Goal: Information Seeking & Learning: Learn about a topic

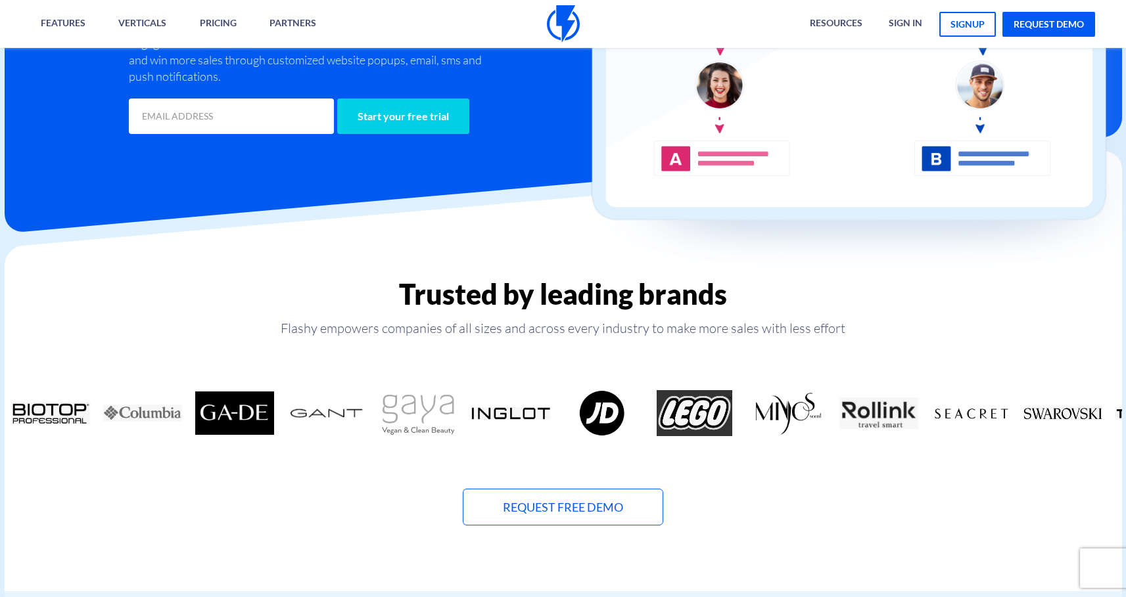
scroll to position [649, 0]
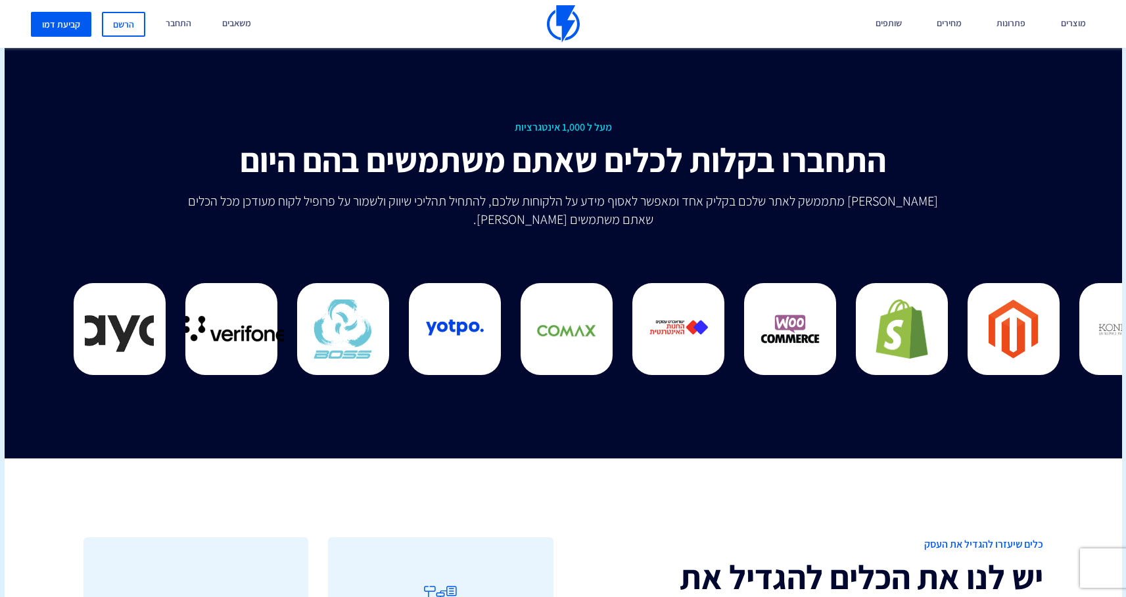
scroll to position [3336, 0]
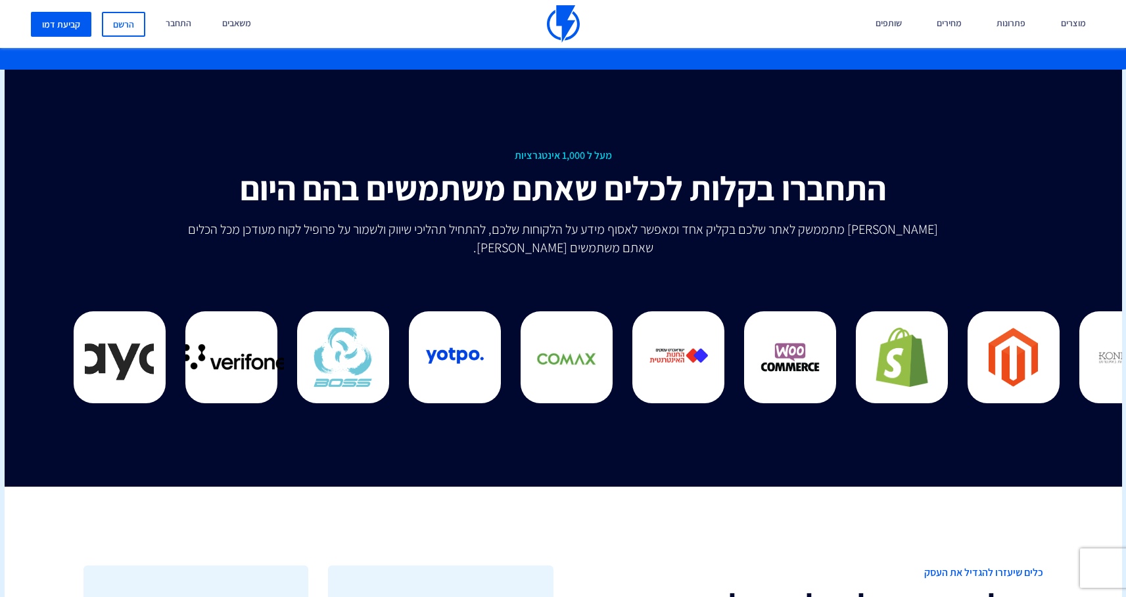
drag, startPoint x: 533, startPoint y: 298, endPoint x: 733, endPoint y: 2, distance: 357.8
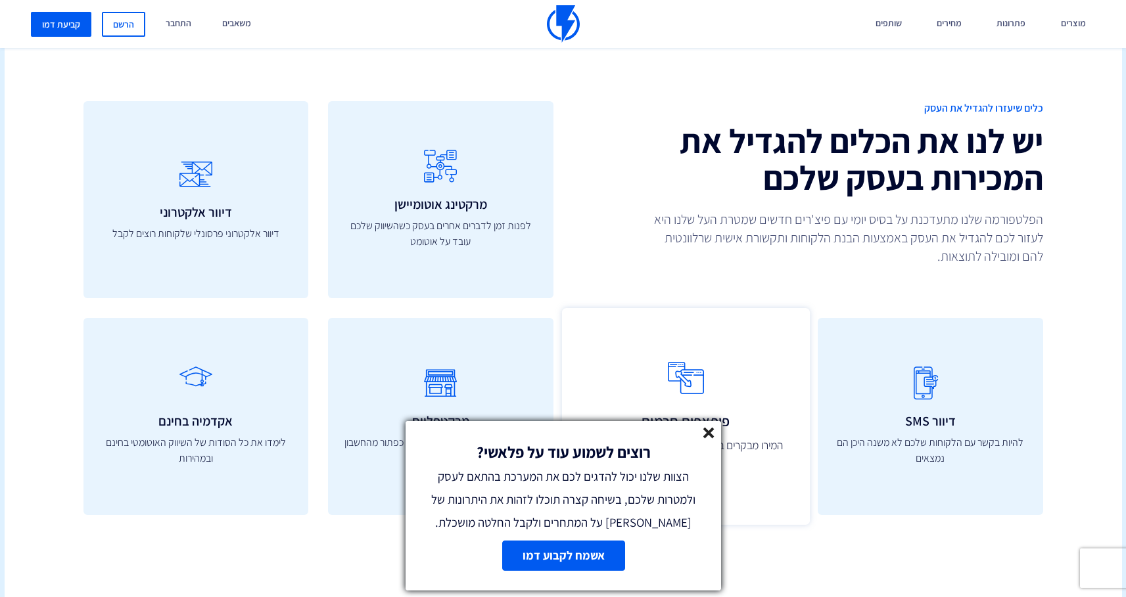
scroll to position [3811, 0]
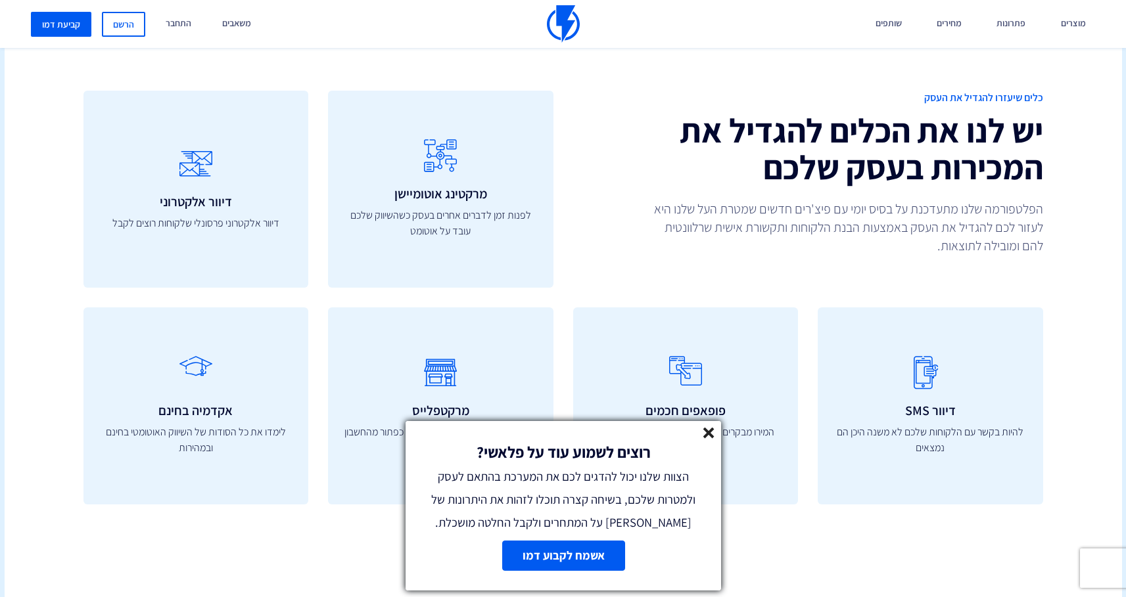
click at [710, 436] on icon at bounding box center [708, 433] width 11 height 11
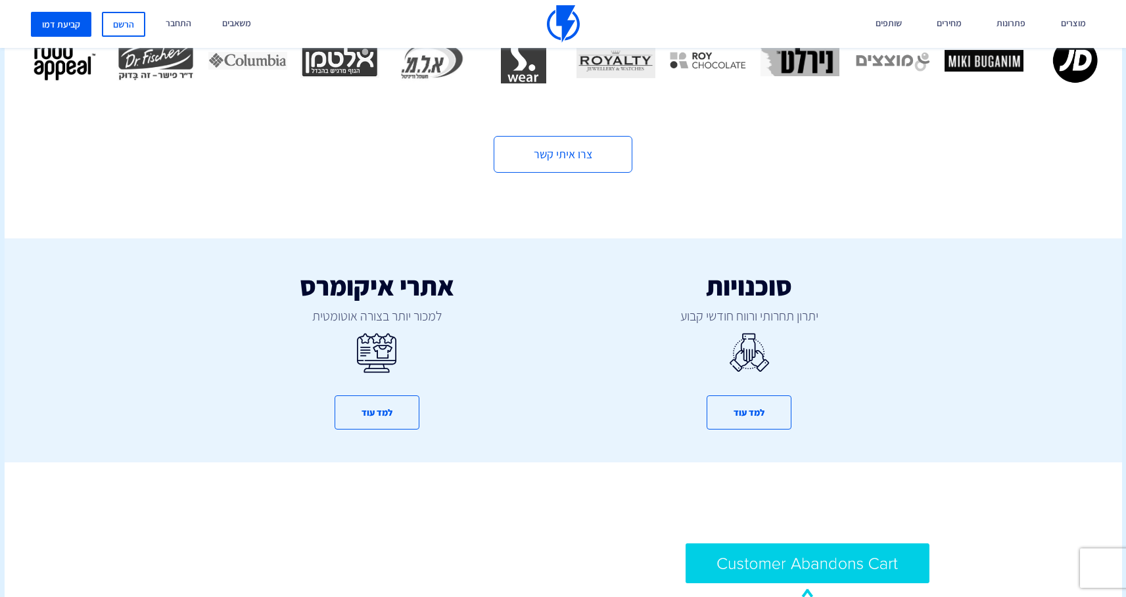
scroll to position [532, 0]
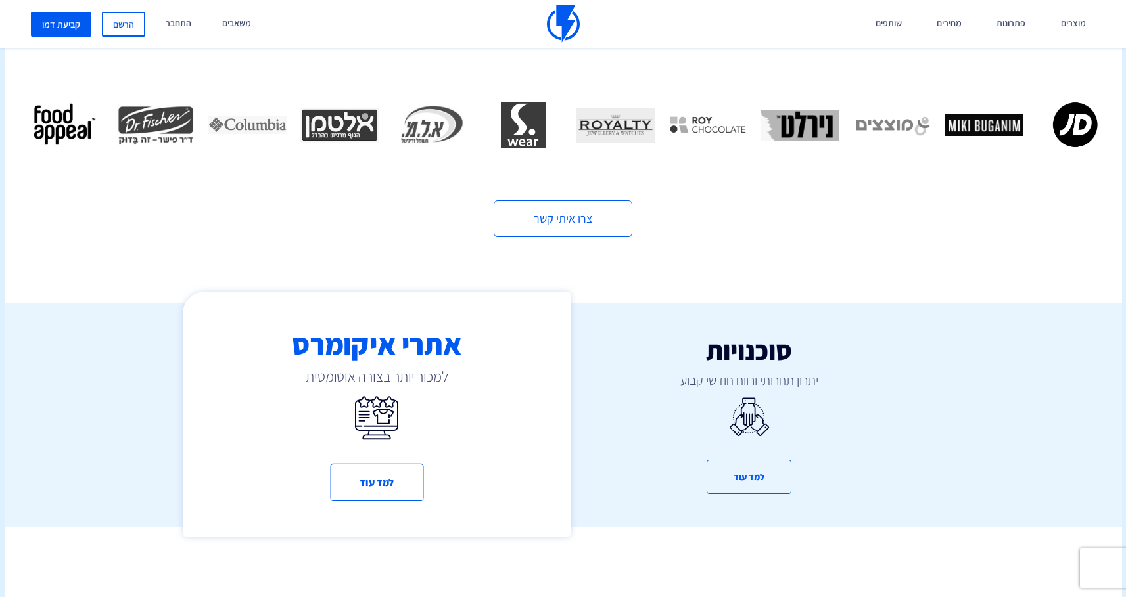
click at [489, 344] on div "אתרי איקומרס למכור יותר בצורה אוטומטית למד עוד" at bounding box center [377, 415] width 388 height 246
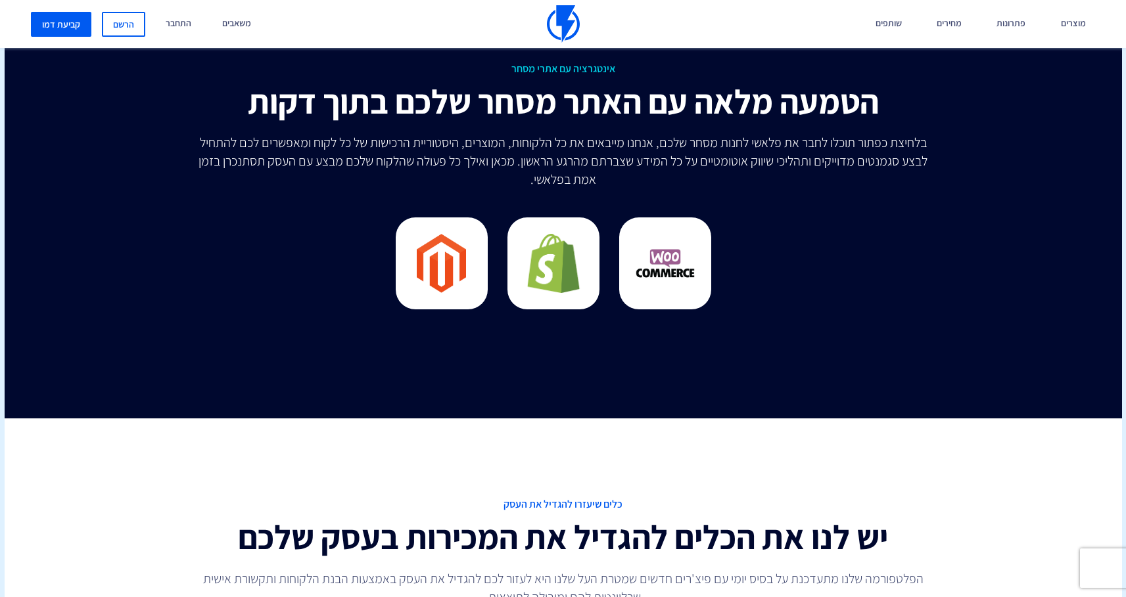
scroll to position [3935, 0]
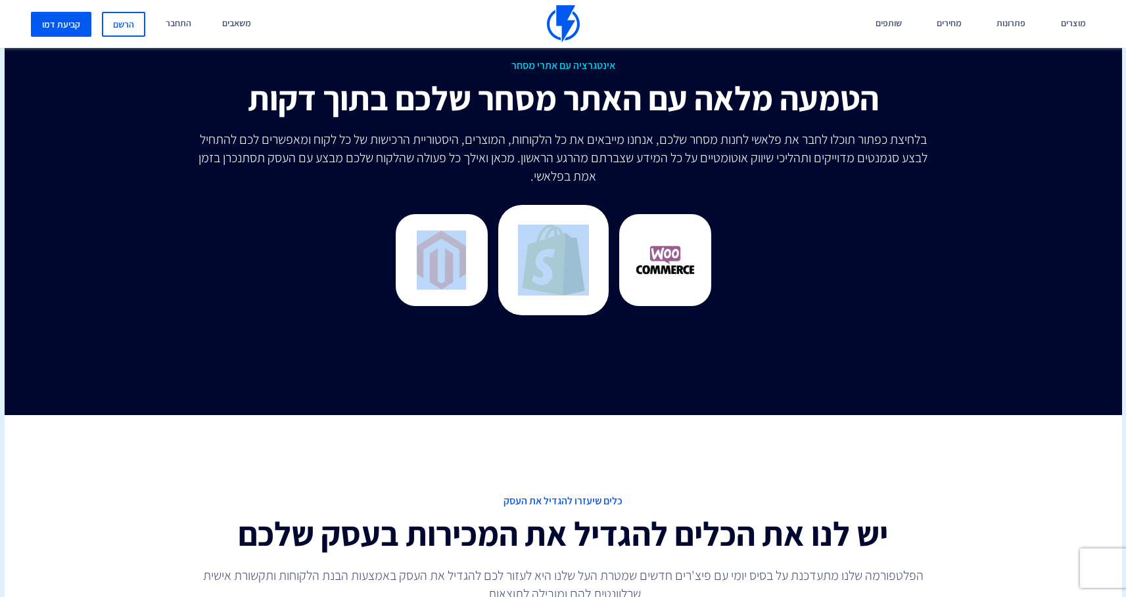
drag, startPoint x: 369, startPoint y: 243, endPoint x: 564, endPoint y: 256, distance: 194.9
click at [552, 257] on div at bounding box center [563, 270] width 940 height 131
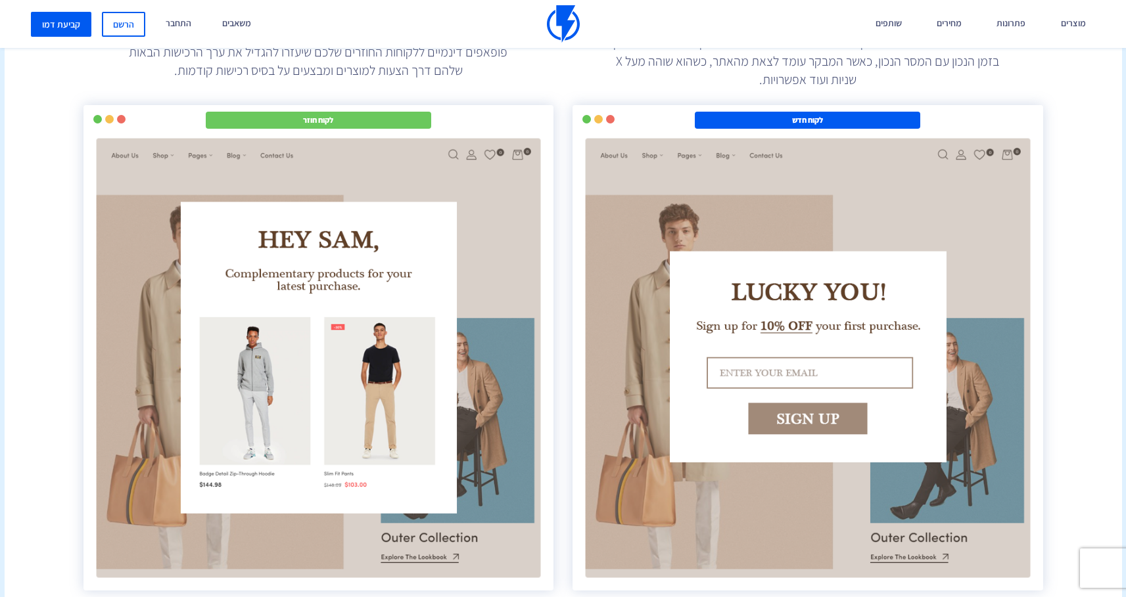
scroll to position [2403, 0]
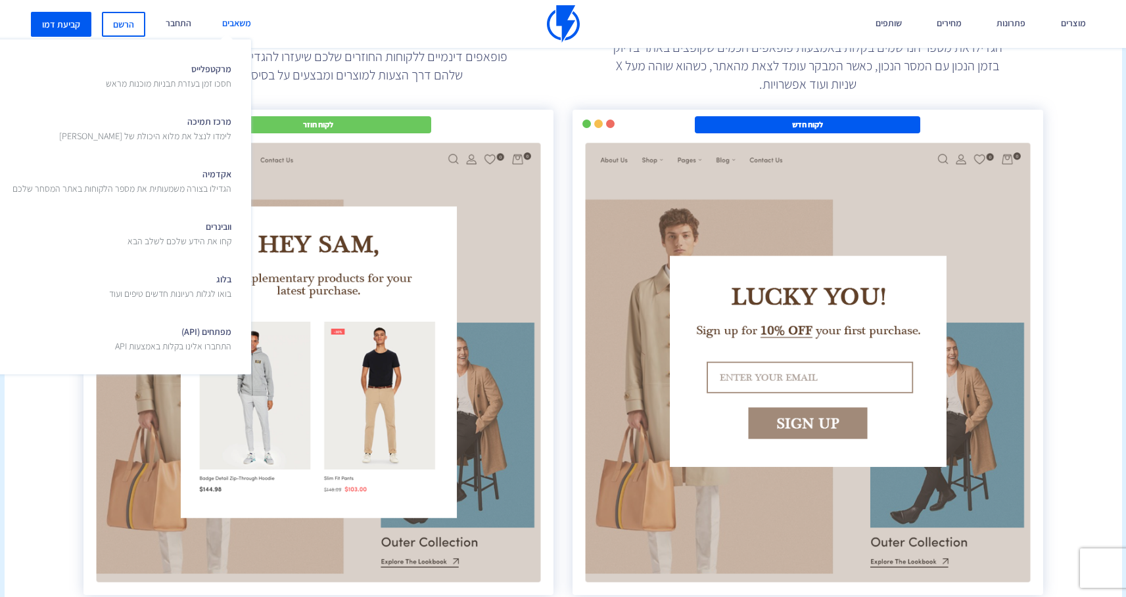
click at [235, 23] on link "משאבים" at bounding box center [236, 24] width 49 height 48
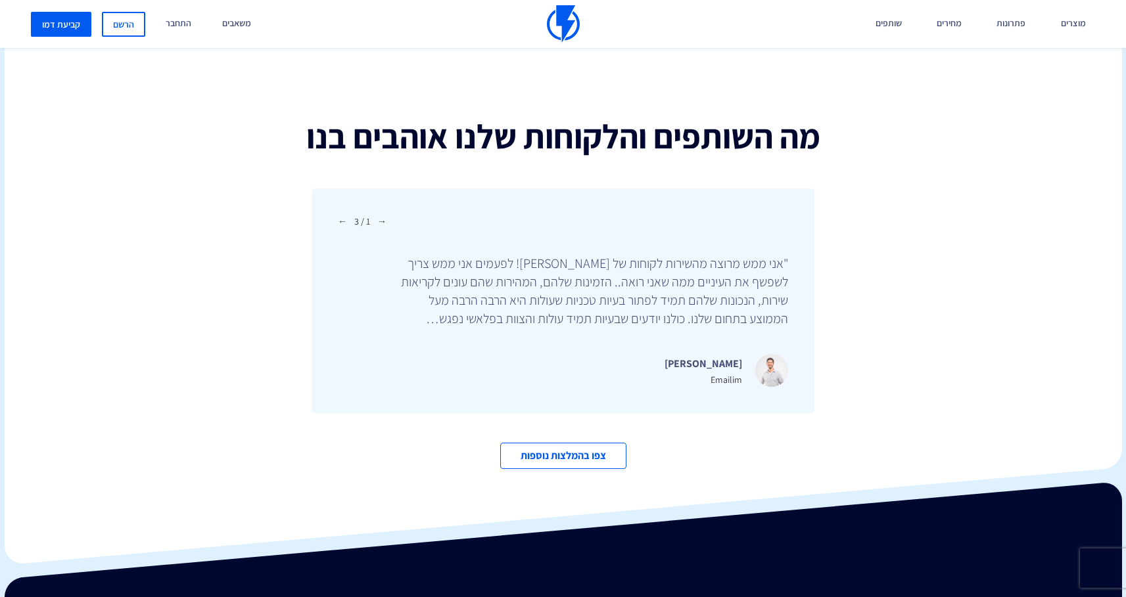
scroll to position [4524, 0]
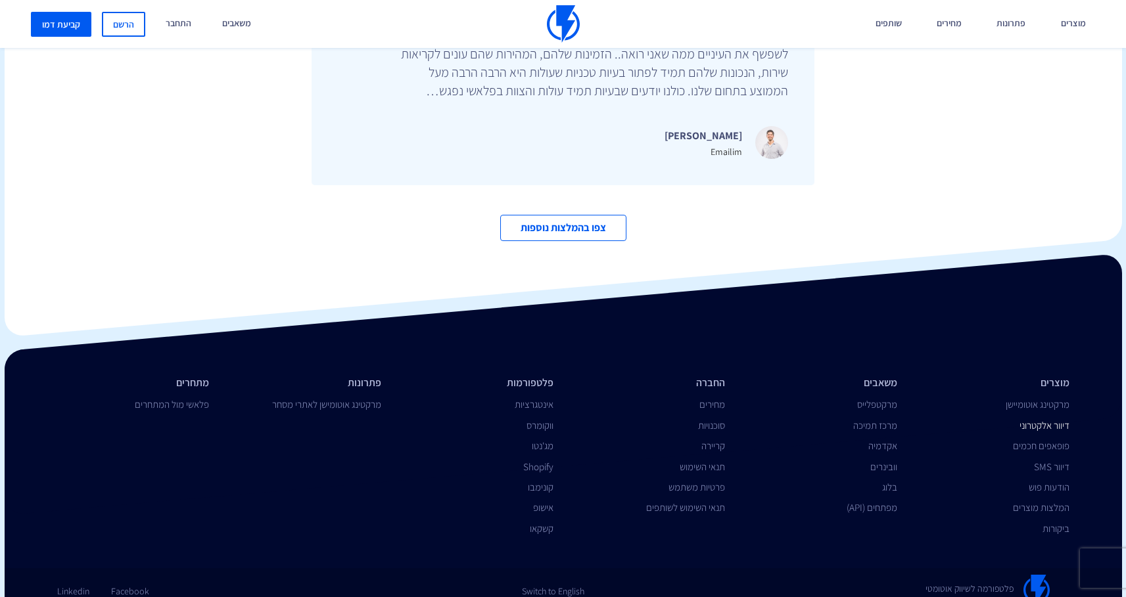
click at [1047, 419] on link "דיוור אלקטרוני" at bounding box center [1044, 425] width 50 height 12
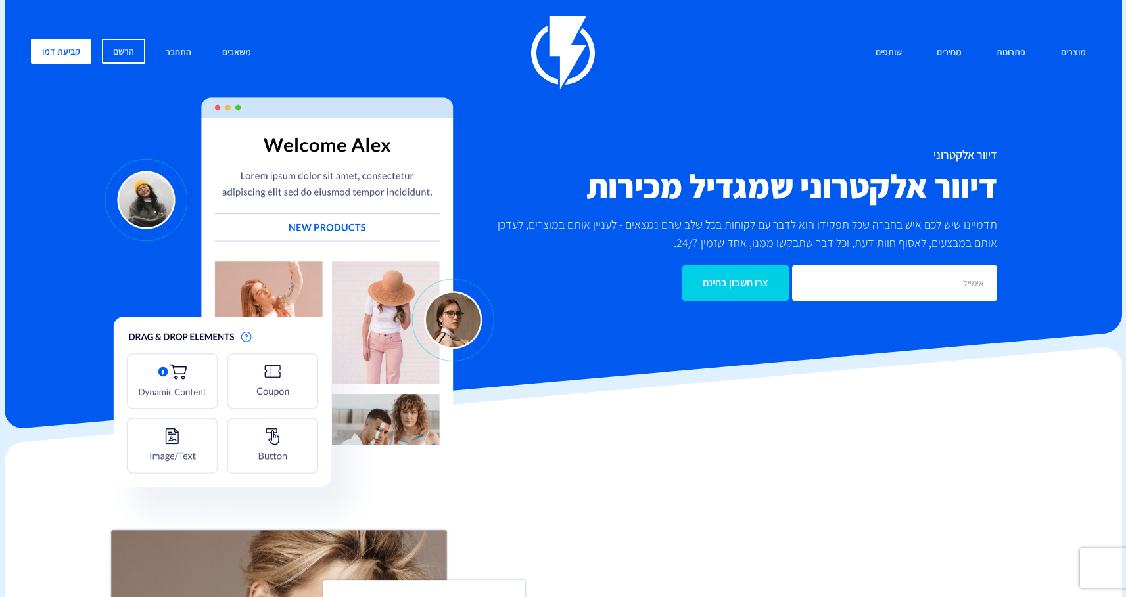
click at [323, 240] on div "מוצרים שיווק אוטומטי הפכו את השיווק לאוטומטי דיוור אלקטרוני שלחו את המסר הנכון …" at bounding box center [563, 174] width 1084 height 317
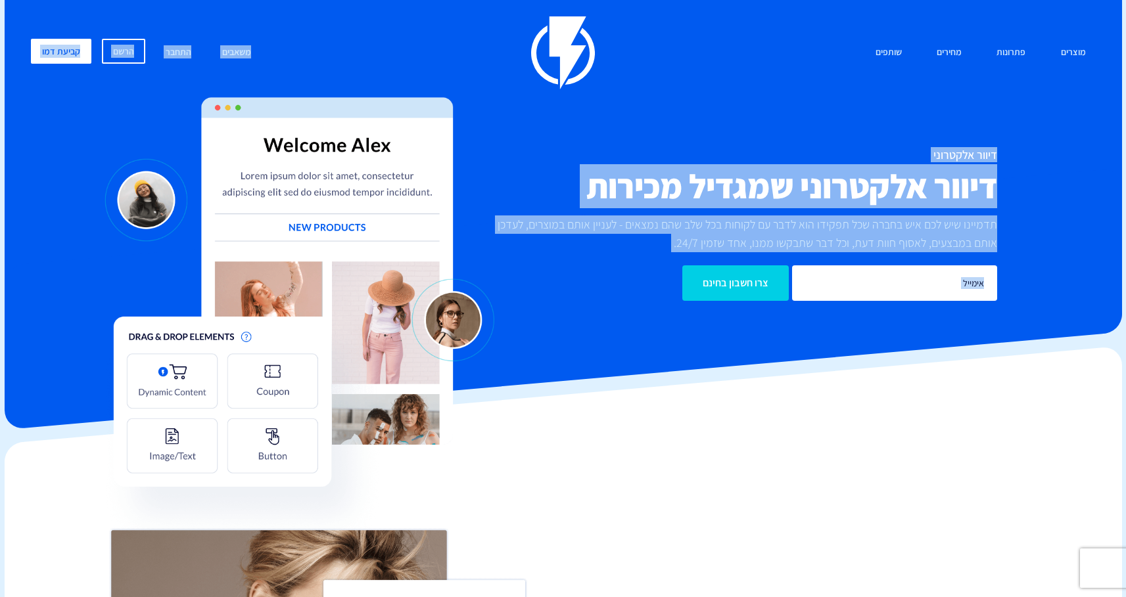
click at [415, 44] on div "מוצרים שיווק אוטומטי הפכו את השיווק לאוטומטי דיוור אלקטרוני שלחו את המסר הנכון …" at bounding box center [563, 52] width 1084 height 73
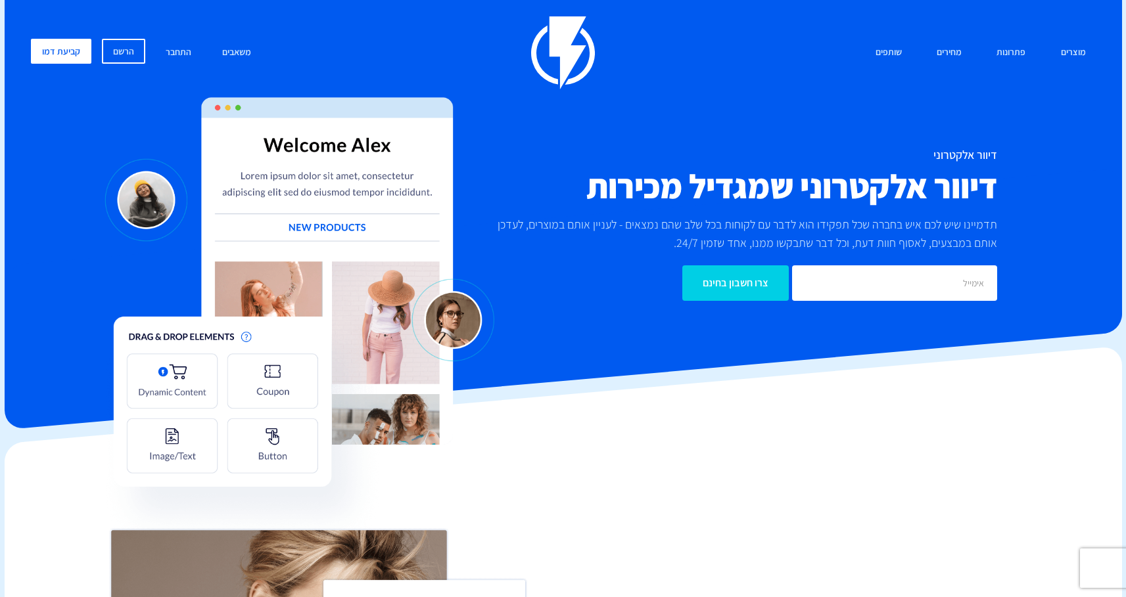
click at [491, 53] on div "מוצרים שיווק אוטומטי הפכו את השיווק לאוטומטי דיוור אלקטרוני שלחו את המסר הנכון …" at bounding box center [563, 52] width 1084 height 73
click at [569, 47] on img at bounding box center [563, 52] width 64 height 73
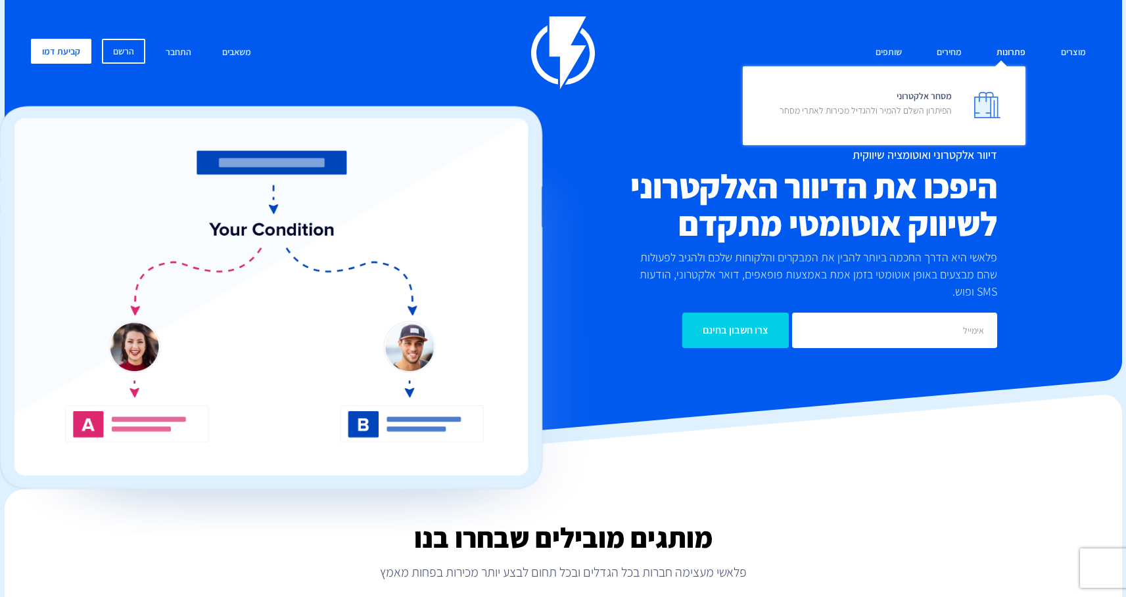
click at [1015, 56] on link "פתרונות" at bounding box center [1010, 53] width 49 height 28
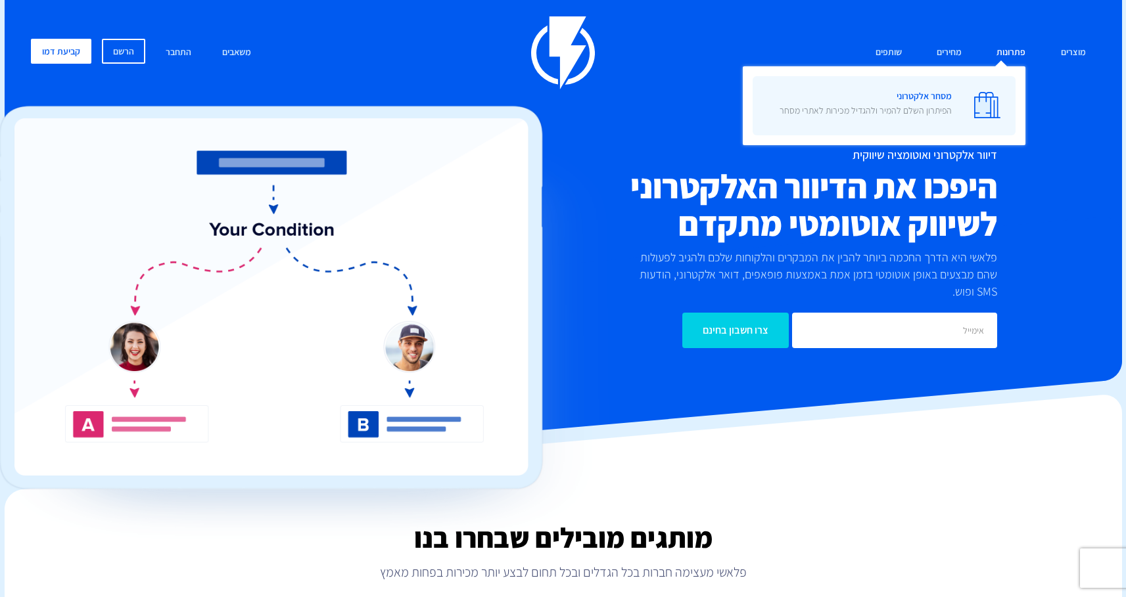
click at [955, 102] on link "מסחר אלקטרוני הפיתרון השלם להמיר ולהגדיל מכירות לאתרי מסחר" at bounding box center [884, 105] width 263 height 59
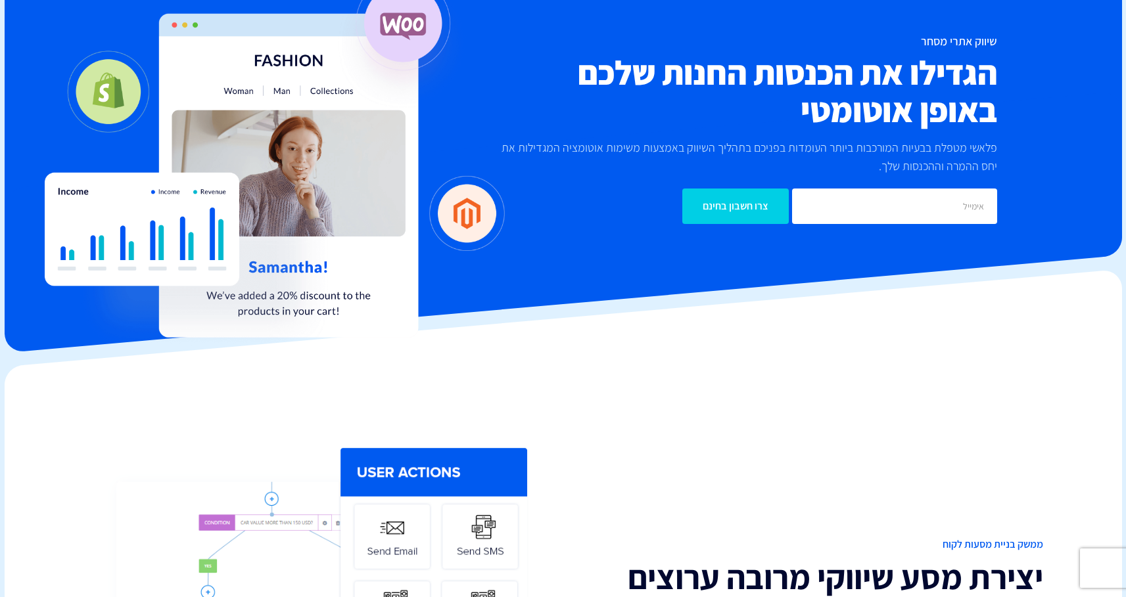
scroll to position [346, 0]
